Goal: Find specific page/section: Find specific page/section

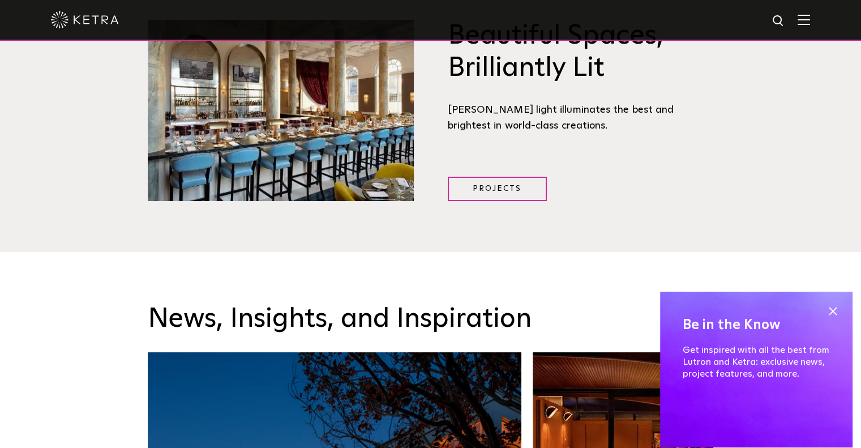
scroll to position [1528, 0]
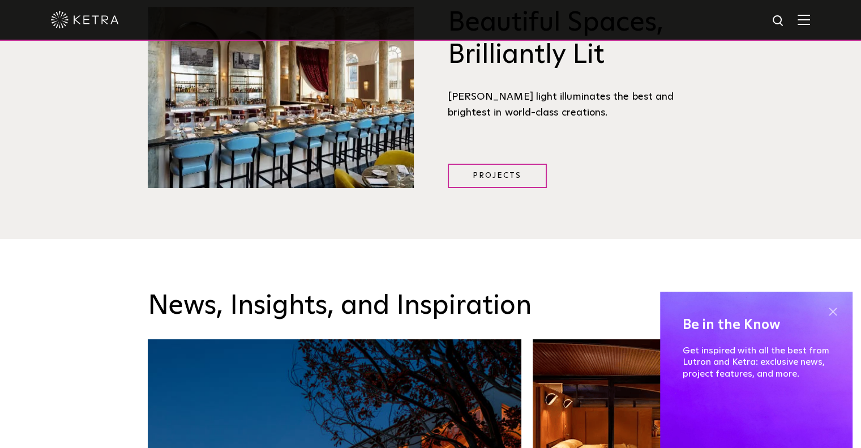
click at [830, 312] on span at bounding box center [832, 311] width 17 height 17
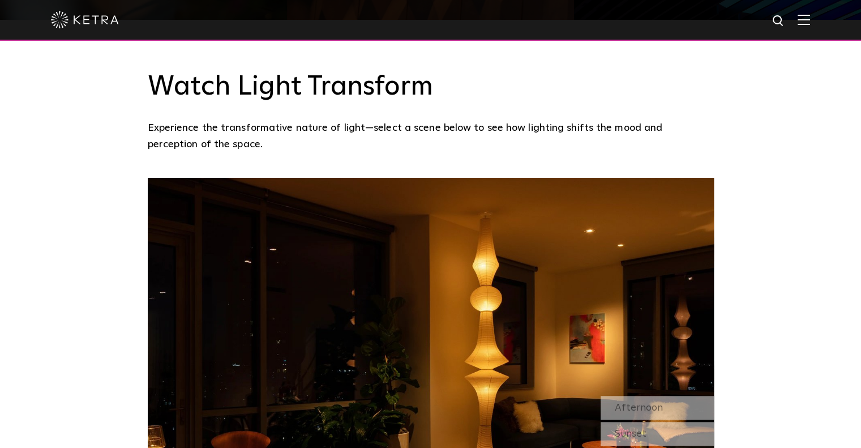
scroll to position [851, 0]
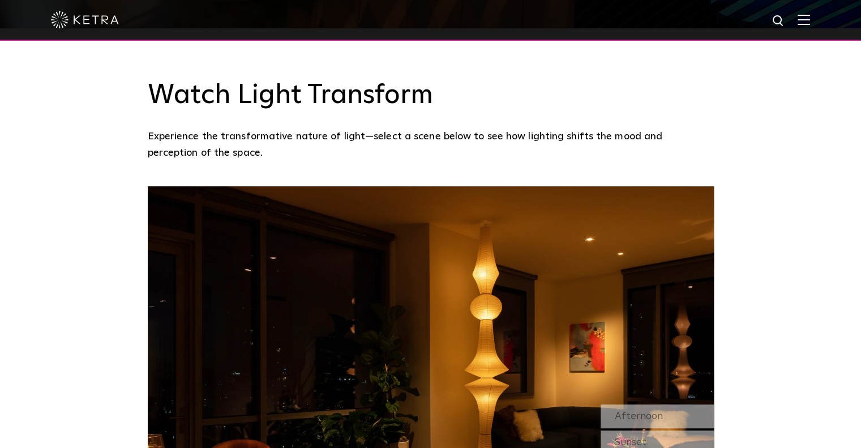
click at [809, 20] on img at bounding box center [803, 19] width 12 height 11
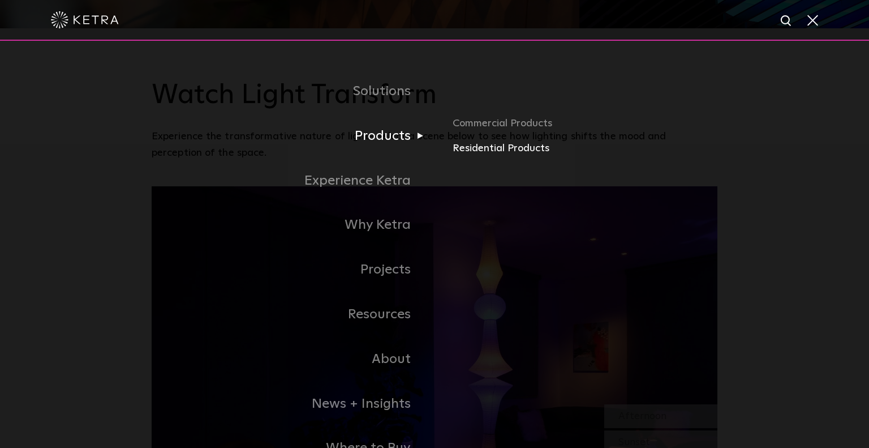
click at [504, 151] on link "Residential Products" at bounding box center [585, 148] width 265 height 16
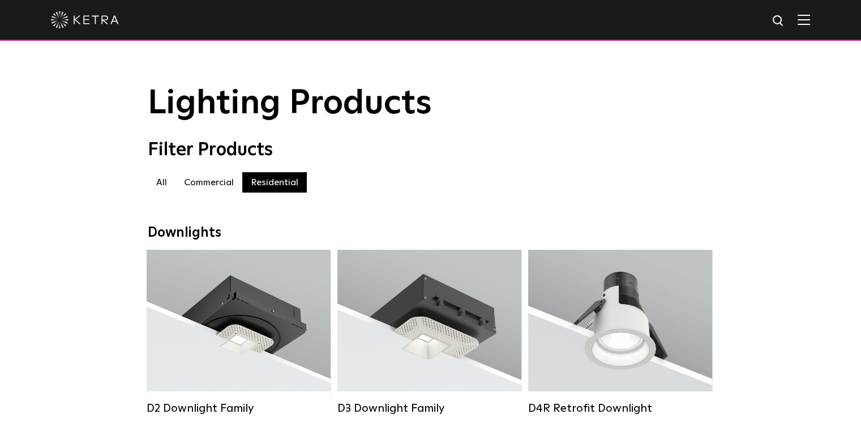
click at [212, 190] on label "Commercial" at bounding box center [208, 182] width 67 height 20
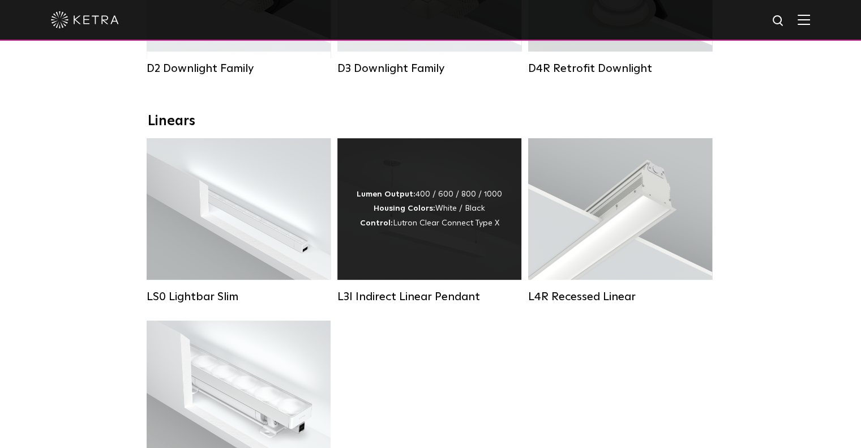
scroll to position [57, 0]
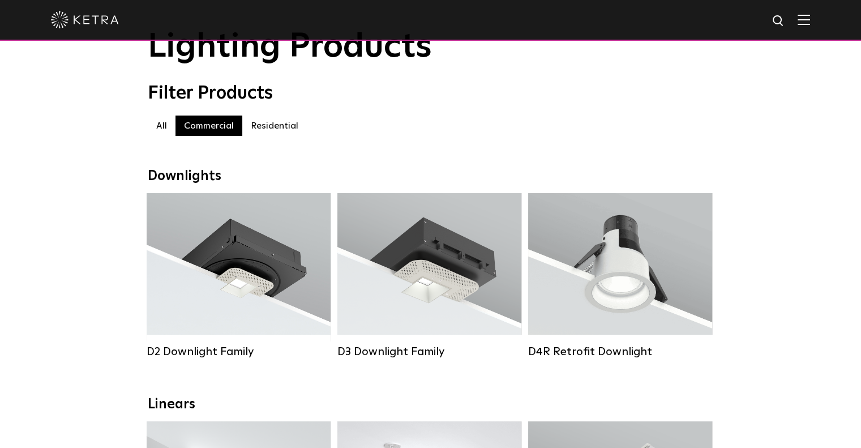
click at [164, 128] on label "All" at bounding box center [162, 125] width 28 height 20
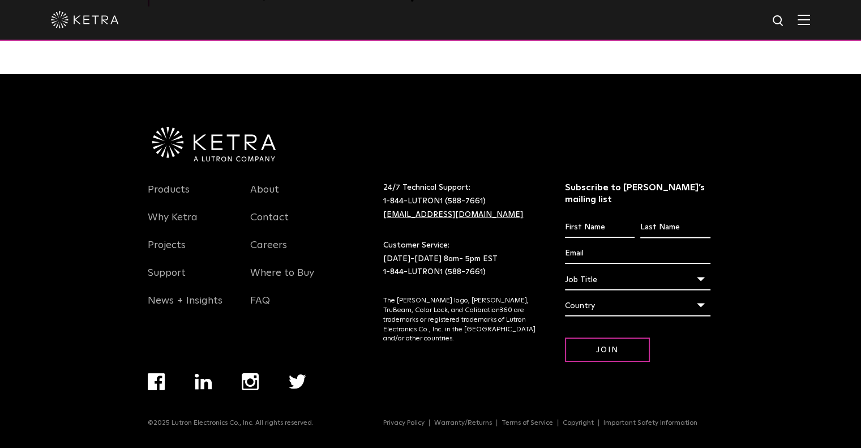
scroll to position [2026, 0]
